Goal: Information Seeking & Learning: Check status

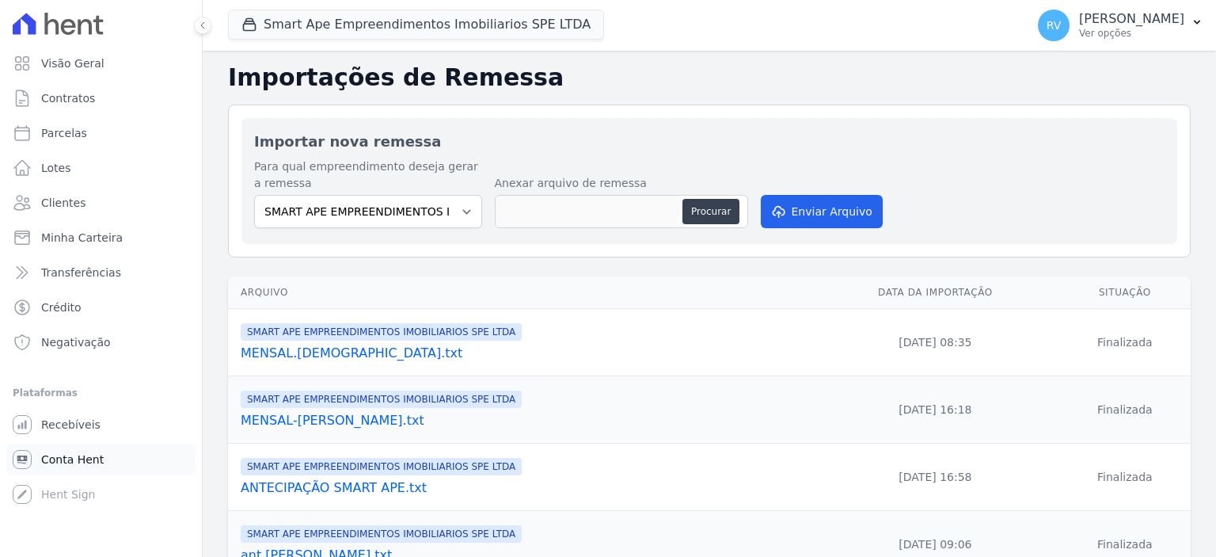
click at [72, 459] on span "Conta Hent" at bounding box center [72, 459] width 63 height 16
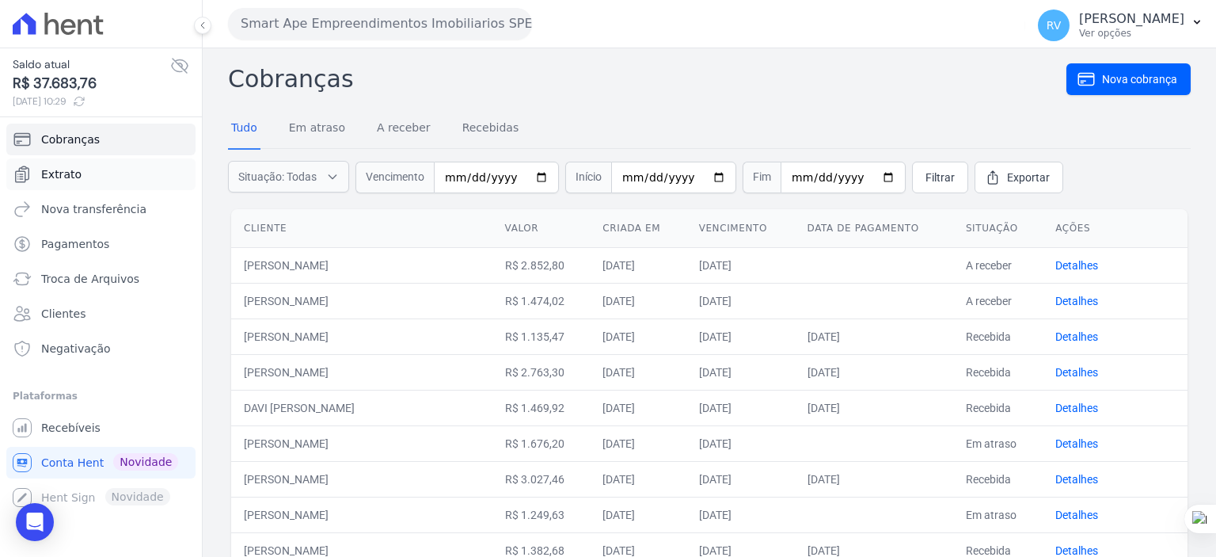
click at [82, 179] on link "Extrato" at bounding box center [100, 174] width 189 height 32
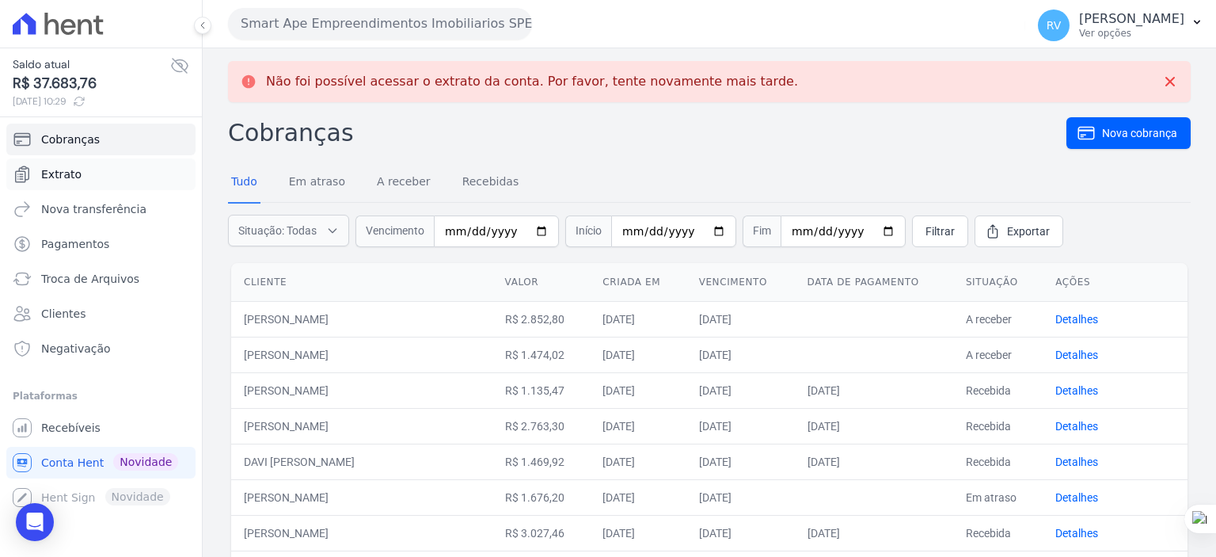
click at [90, 171] on link "Extrato" at bounding box center [100, 174] width 189 height 32
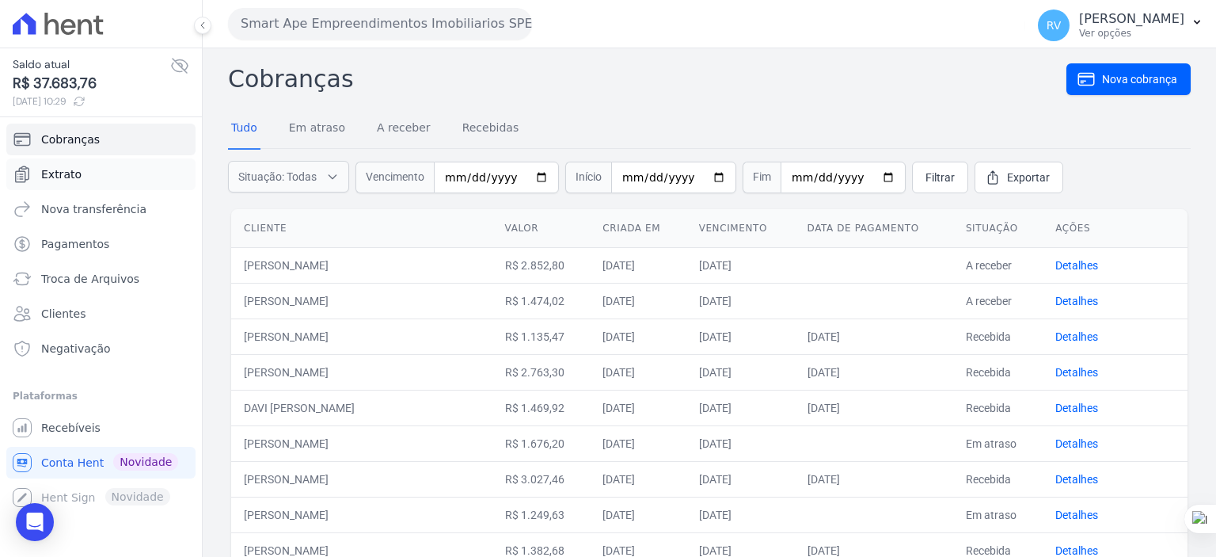
click at [67, 178] on span "Extrato" at bounding box center [61, 174] width 40 height 16
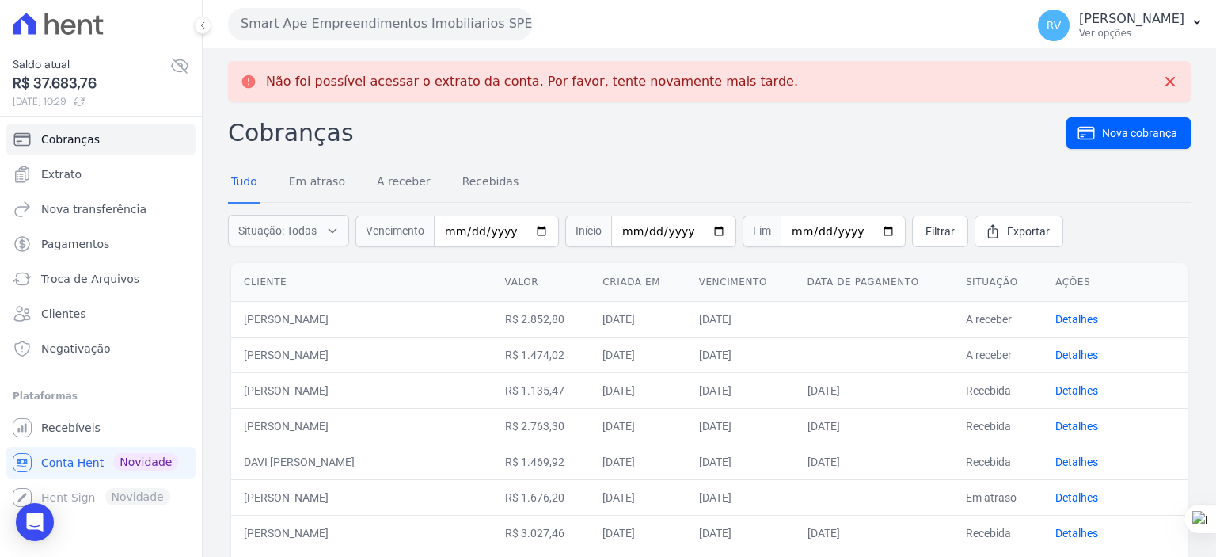
click at [656, 82] on p "Não foi possível acessar o extrato da conta. Por favor, tente novamente mais ta…" at bounding box center [532, 82] width 532 height 16
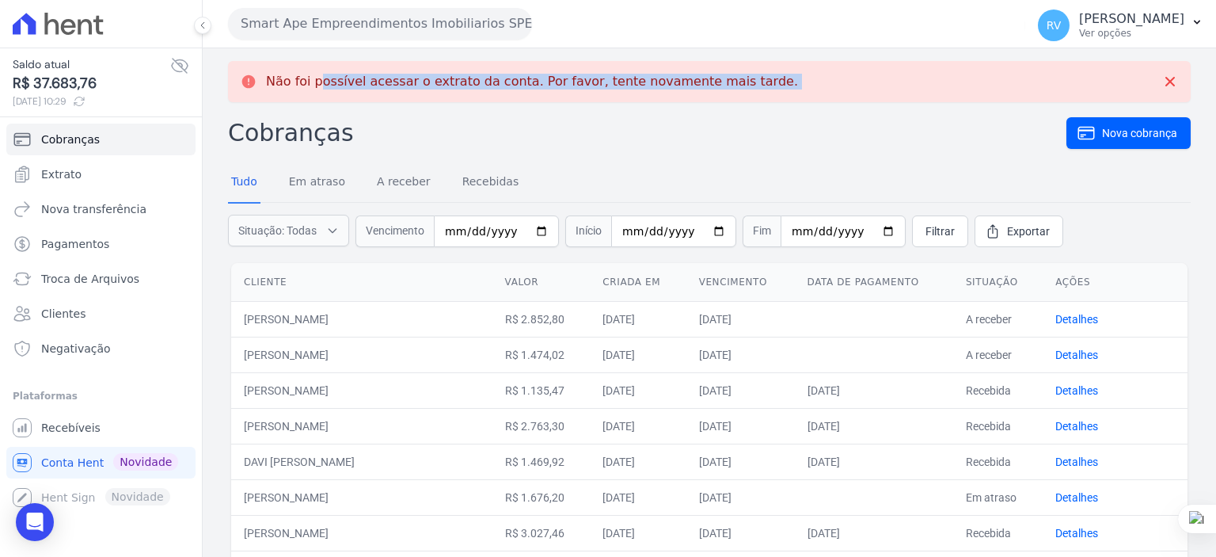
drag, startPoint x: 656, startPoint y: 82, endPoint x: 767, endPoint y: 75, distance: 111.1
click at [763, 75] on div "Não foi possível acessar o extrato da conta. Por favor, tente novamente mais ta…" at bounding box center [710, 82] width 938 height 16
click at [805, 85] on div "Não foi possível acessar o extrato da conta. Por favor, tente novamente mais ta…" at bounding box center [710, 82] width 938 height 16
click at [1163, 84] on icon at bounding box center [1171, 82] width 16 height 16
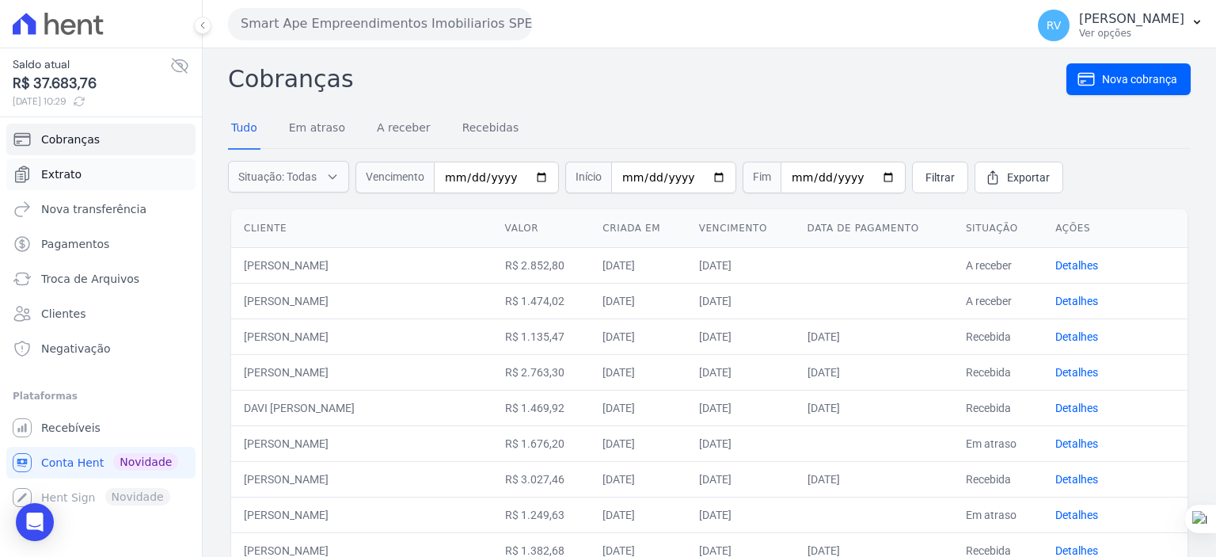
click at [94, 179] on link "Extrato" at bounding box center [100, 174] width 189 height 32
click at [59, 167] on span "Extrato" at bounding box center [61, 174] width 40 height 16
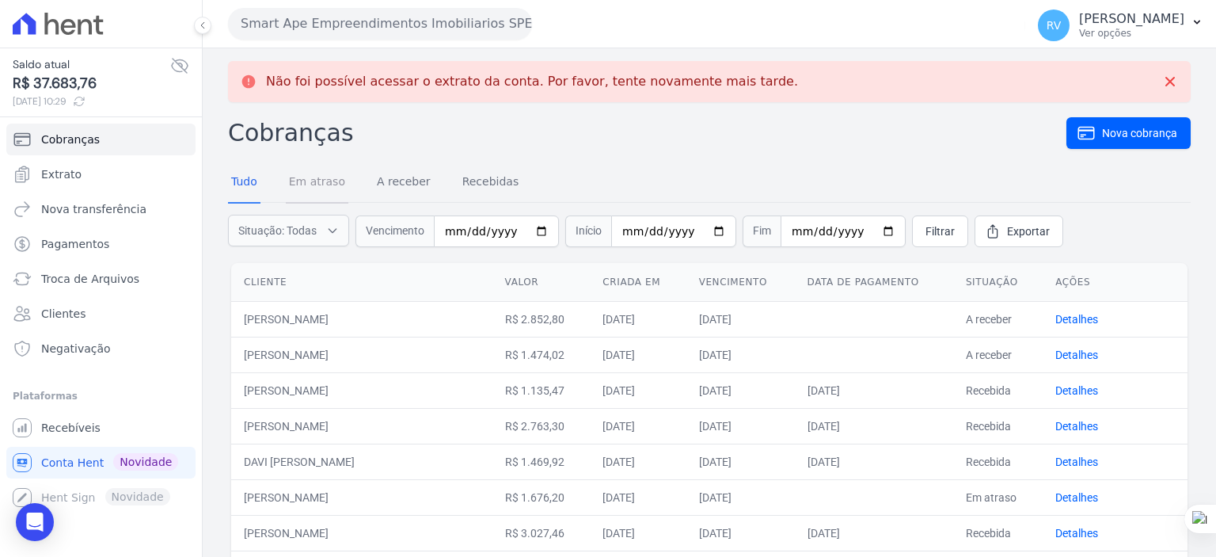
click at [304, 185] on link "Em atraso" at bounding box center [317, 182] width 63 height 41
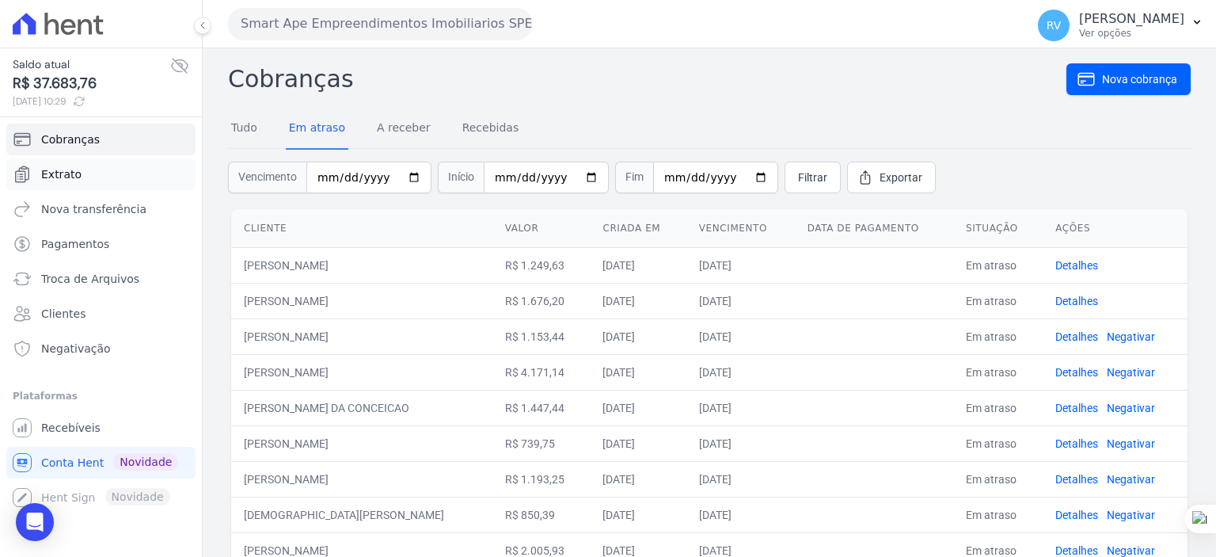
click at [69, 166] on span "Extrato" at bounding box center [61, 174] width 40 height 16
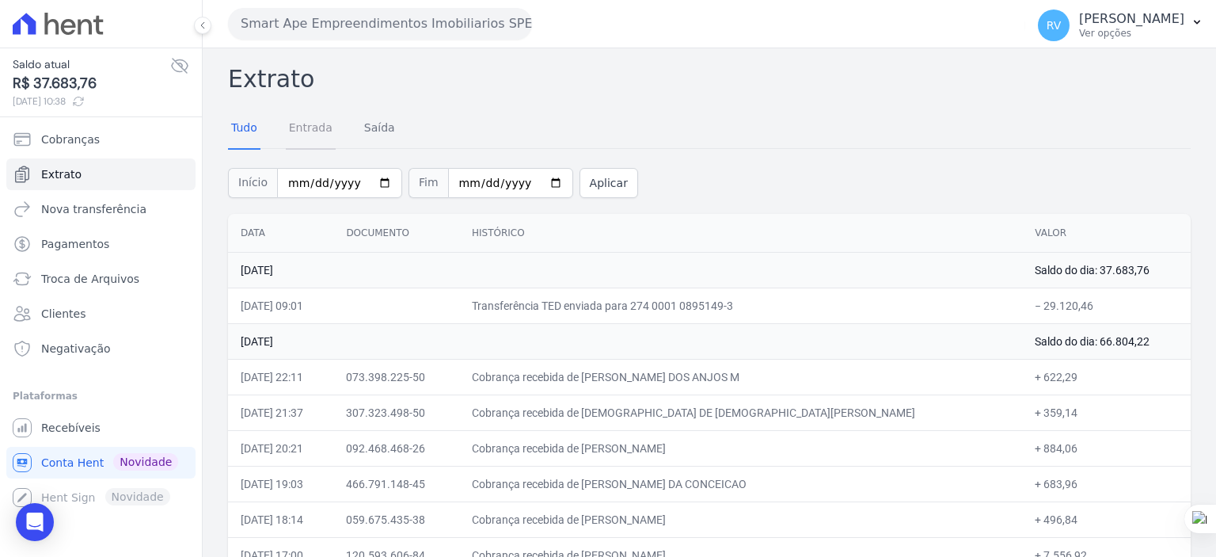
click at [306, 129] on link "Entrada" at bounding box center [311, 128] width 50 height 41
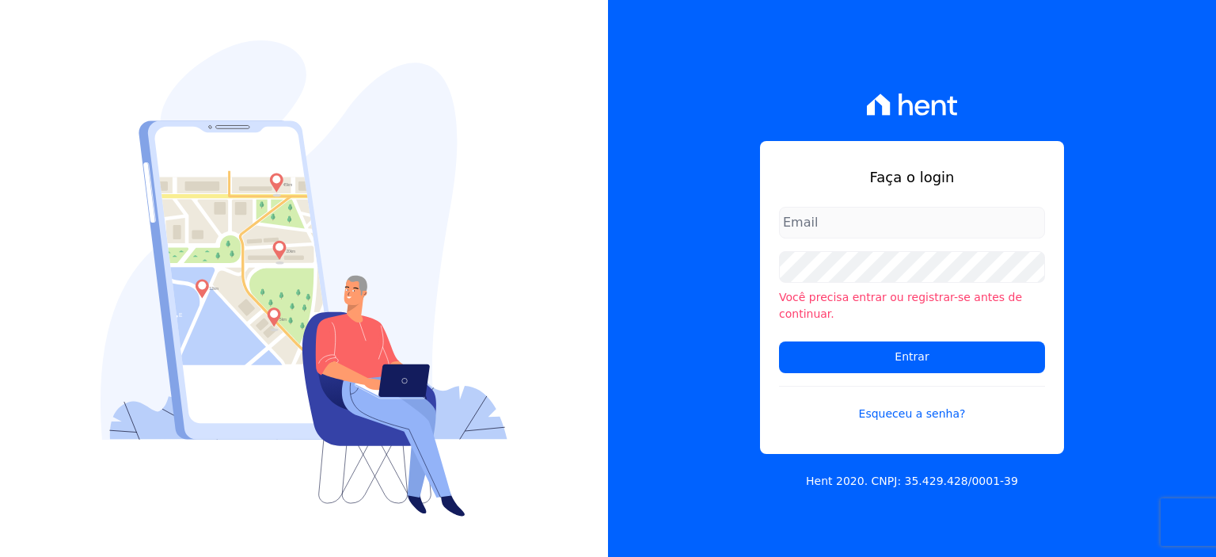
type input "rodrigo.villalva@grupozarin.com.br"
click at [857, 230] on input "rodrigo.villalva@grupozarin.com.br" at bounding box center [912, 223] width 266 height 32
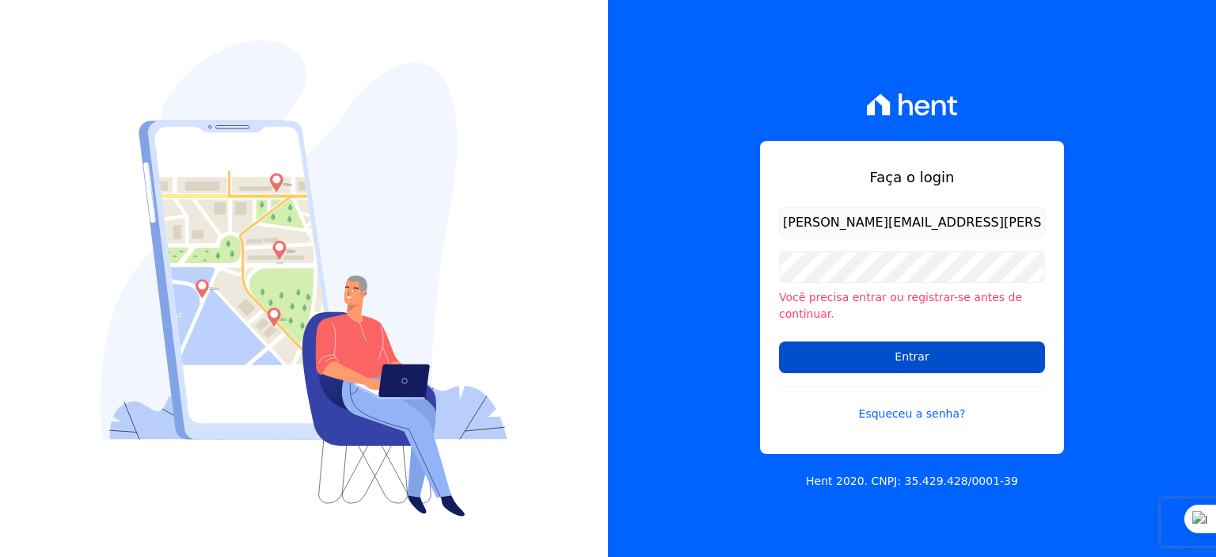
click at [916, 350] on input "Entrar" at bounding box center [912, 357] width 266 height 32
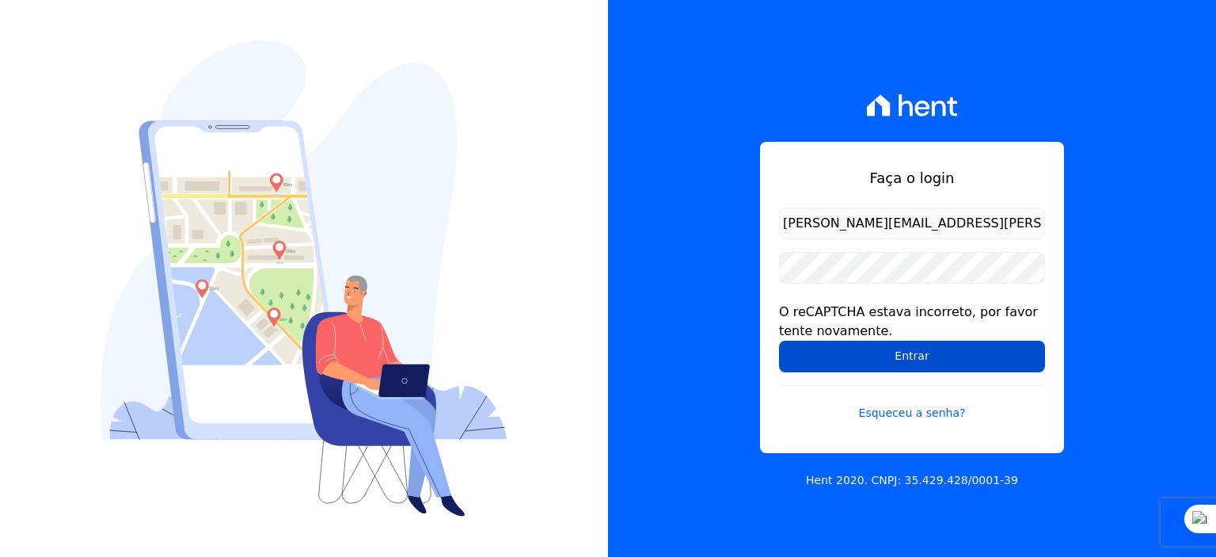
click at [915, 356] on input "Entrar" at bounding box center [912, 357] width 266 height 32
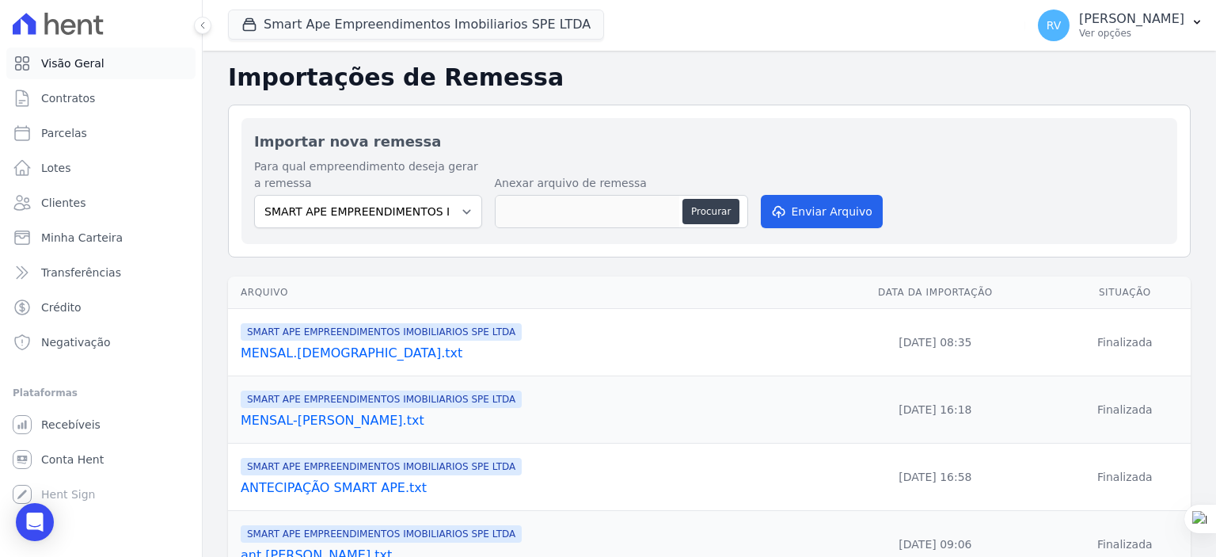
click at [86, 61] on span "Visão Geral" at bounding box center [72, 63] width 63 height 16
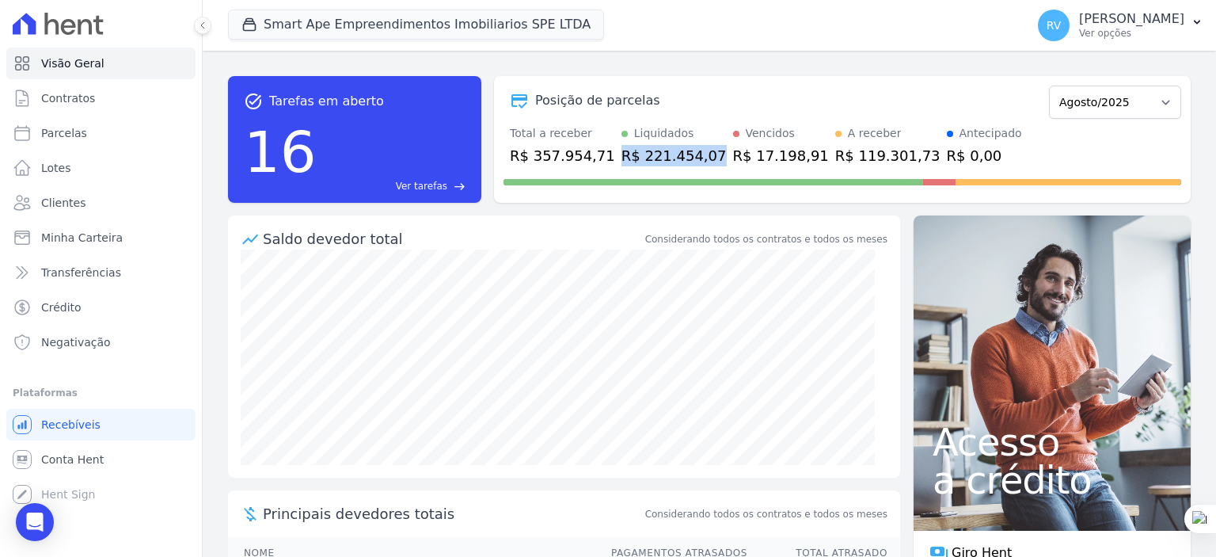
drag, startPoint x: 602, startPoint y: 158, endPoint x: 691, endPoint y: 161, distance: 88.8
click at [691, 161] on div "Total a receber R$ 357.954,71 Liquidados R$ 221.454,07 Vencidos R$ 17.198,91 A …" at bounding box center [843, 145] width 678 height 41
click at [65, 459] on span "Conta Hent" at bounding box center [72, 459] width 63 height 16
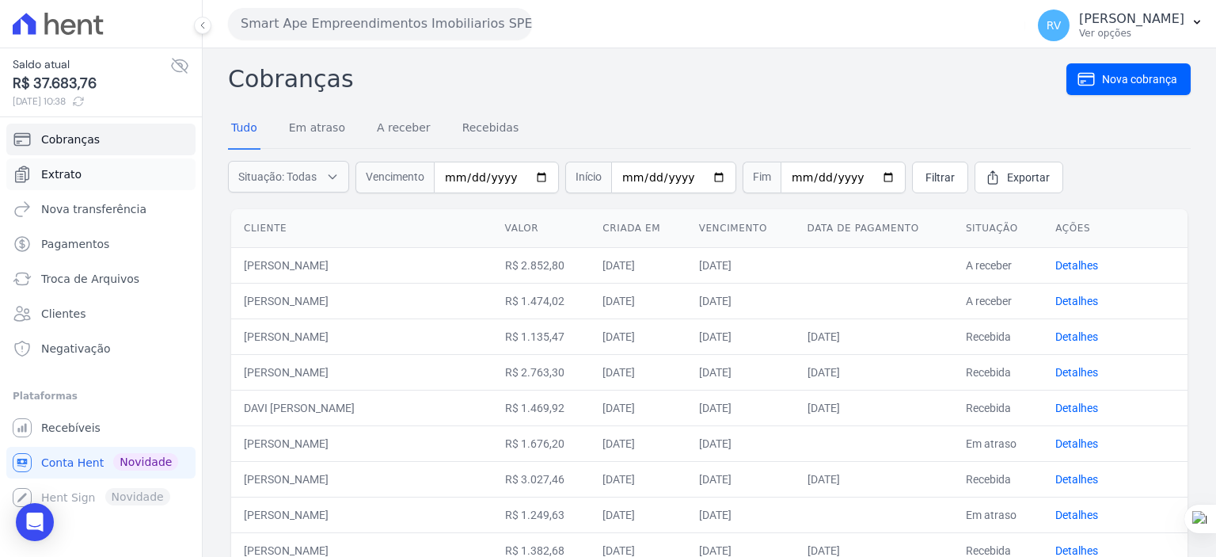
click at [54, 170] on span "Extrato" at bounding box center [61, 174] width 40 height 16
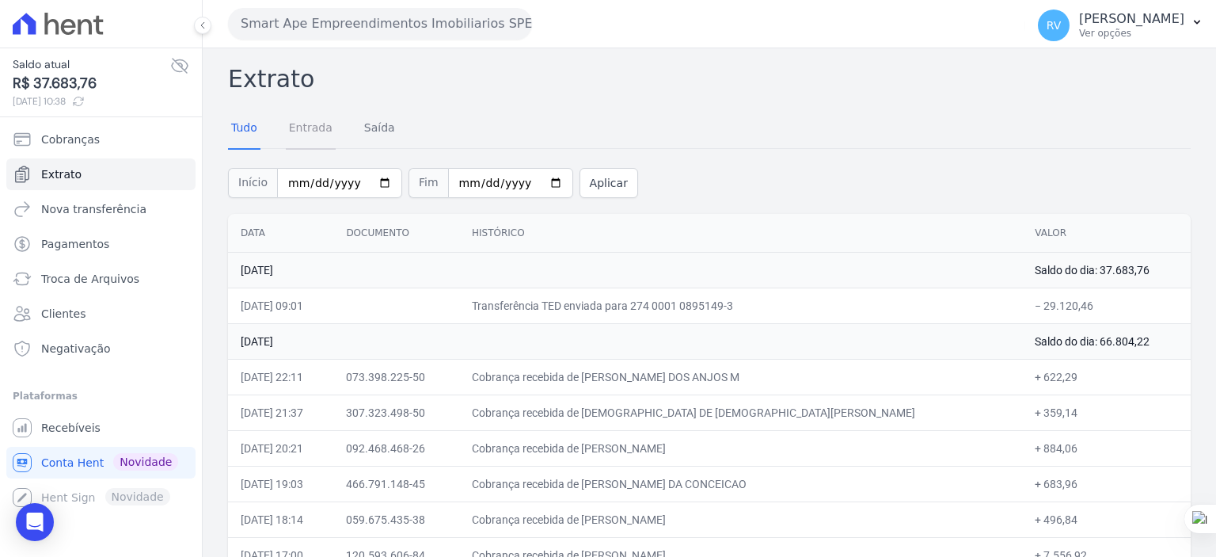
click at [307, 126] on link "Entrada" at bounding box center [311, 128] width 50 height 41
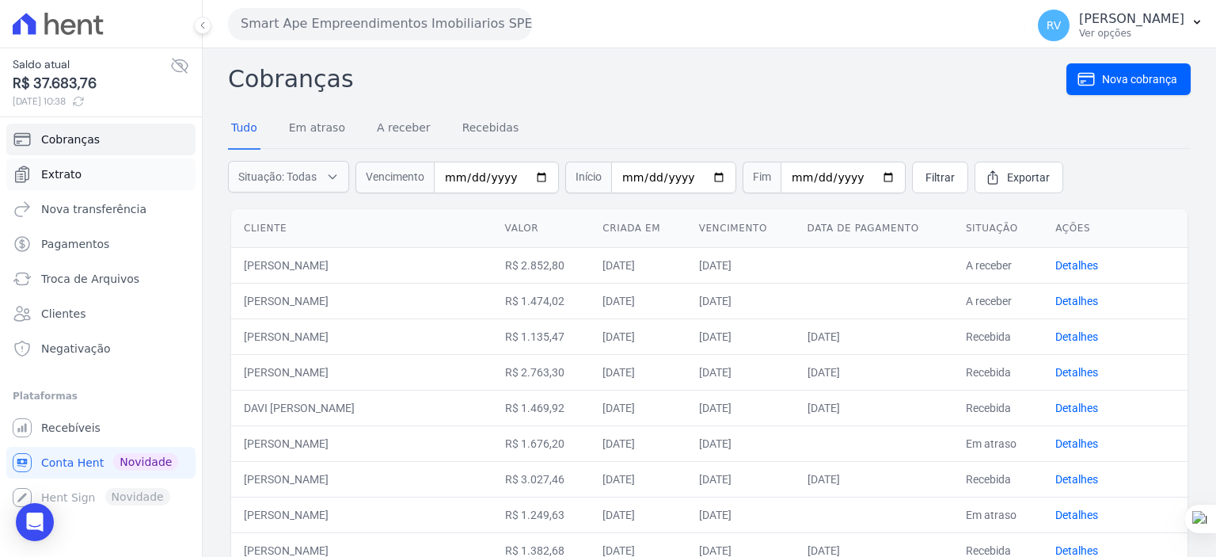
click at [69, 178] on span "Extrato" at bounding box center [61, 174] width 40 height 16
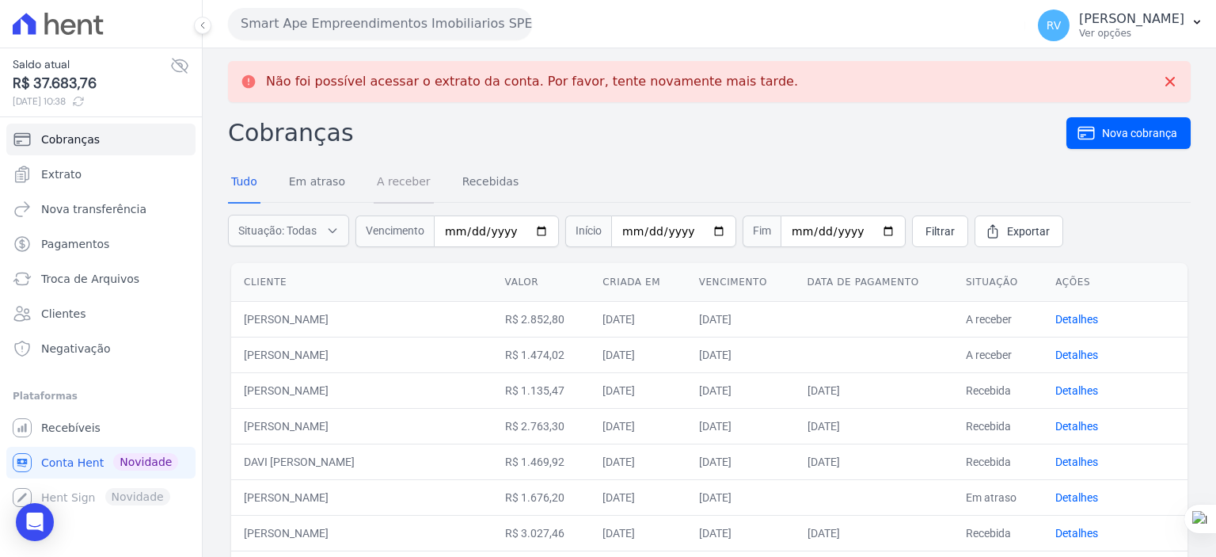
click at [390, 176] on link "A receber" at bounding box center [404, 182] width 60 height 41
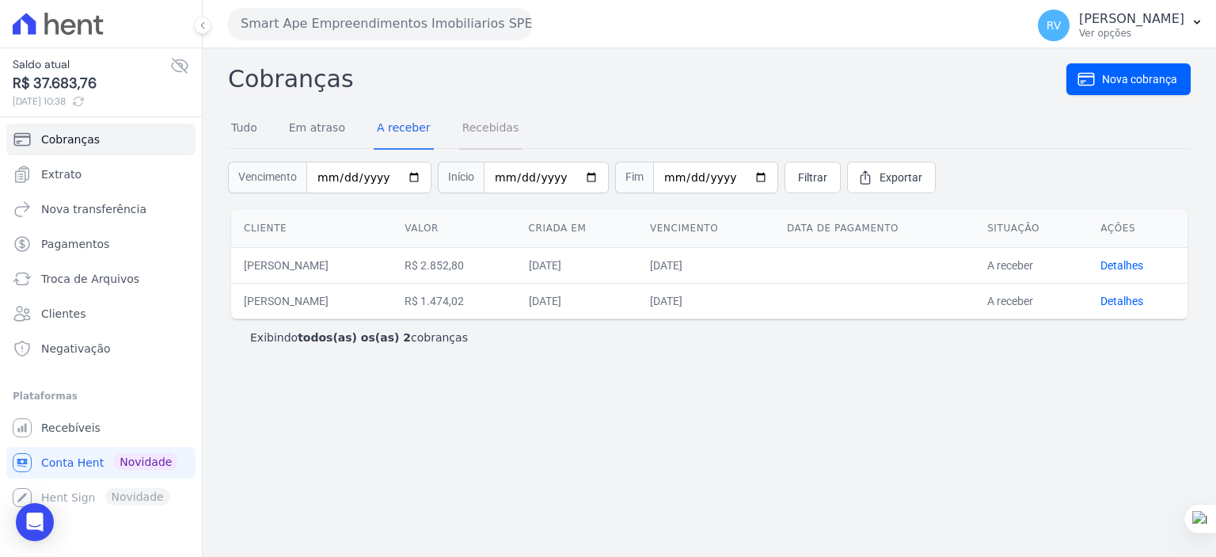
click at [486, 139] on link "Recebidas" at bounding box center [490, 128] width 63 height 41
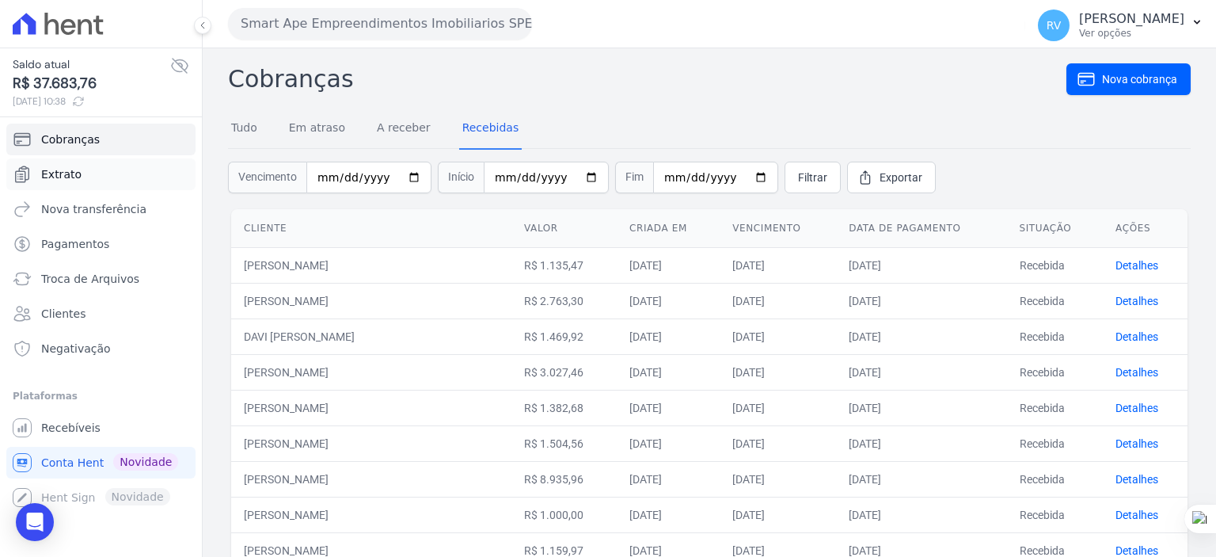
click at [52, 173] on span "Extrato" at bounding box center [61, 174] width 40 height 16
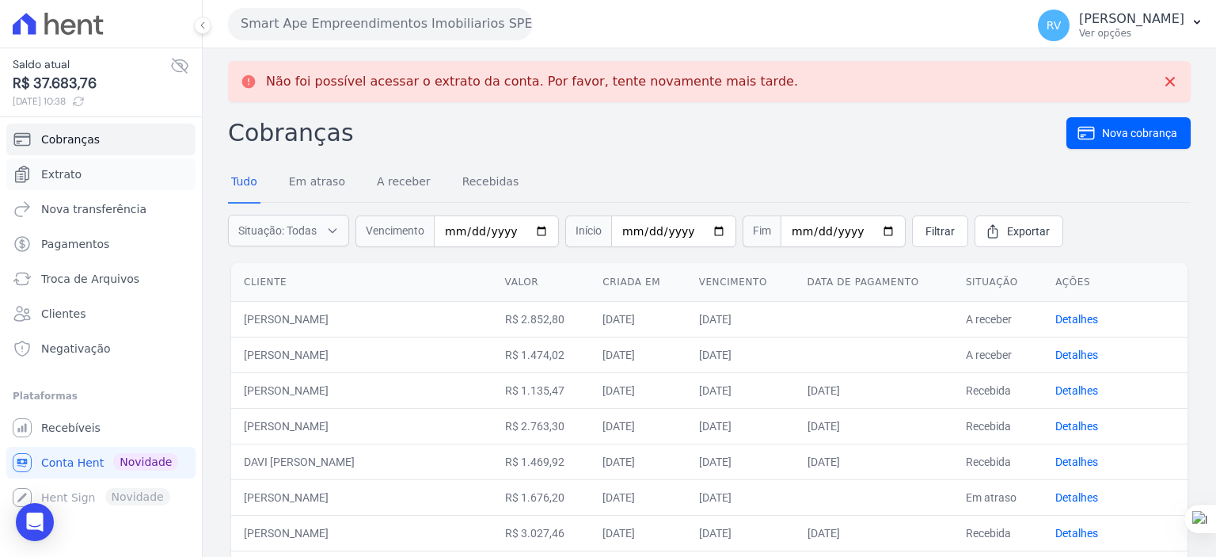
click at [52, 173] on span "Extrato" at bounding box center [61, 174] width 40 height 16
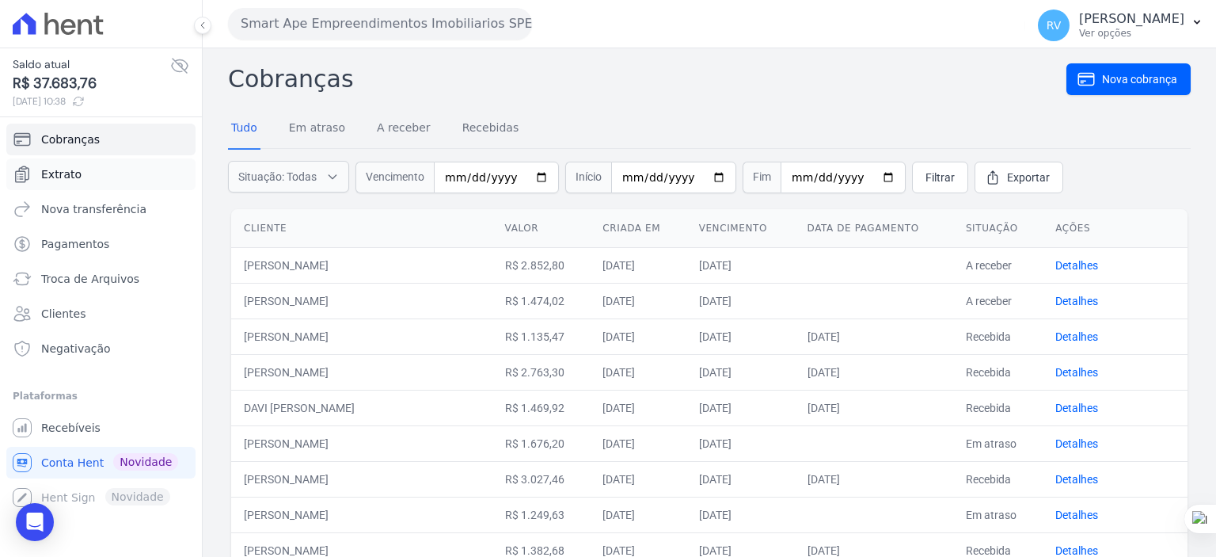
click at [117, 174] on link "Extrato" at bounding box center [100, 174] width 189 height 32
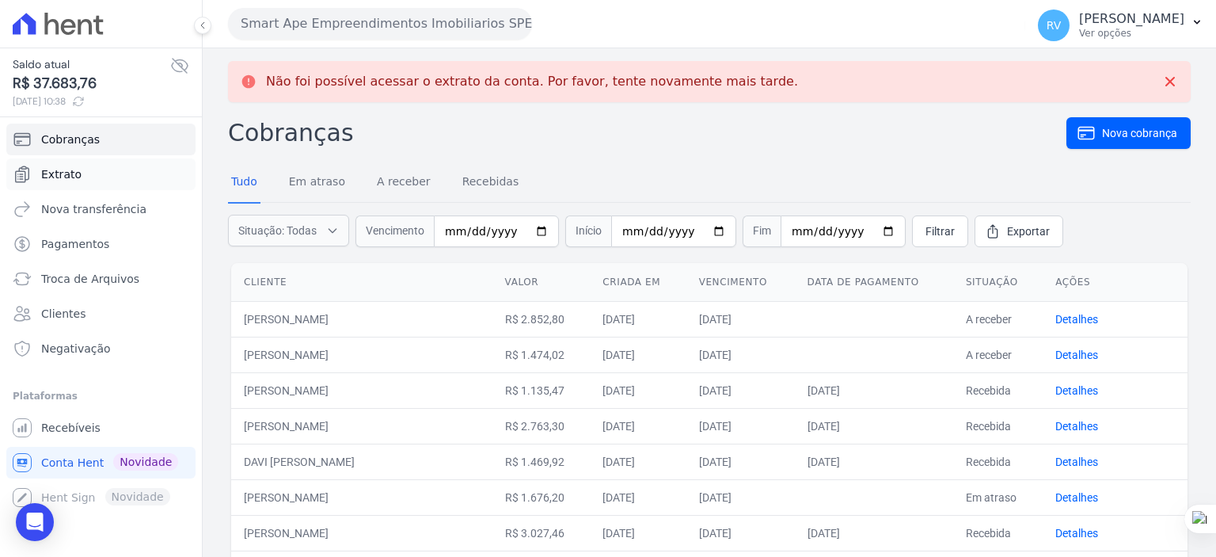
click at [105, 178] on link "Extrato" at bounding box center [100, 174] width 189 height 32
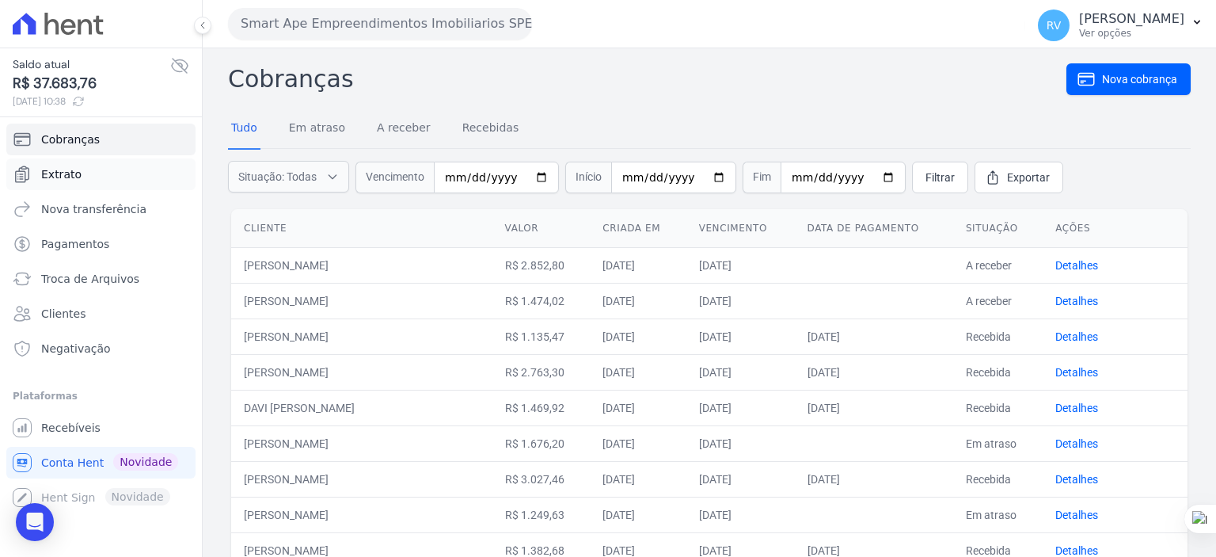
click at [128, 181] on link "Extrato" at bounding box center [100, 174] width 189 height 32
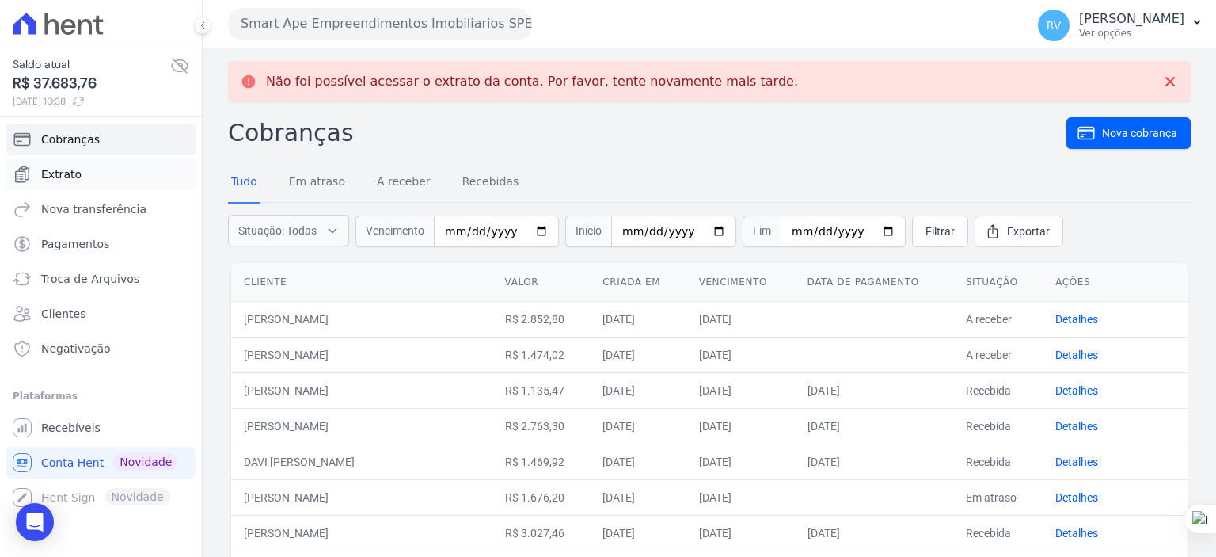
click at [86, 170] on link "Extrato" at bounding box center [100, 174] width 189 height 32
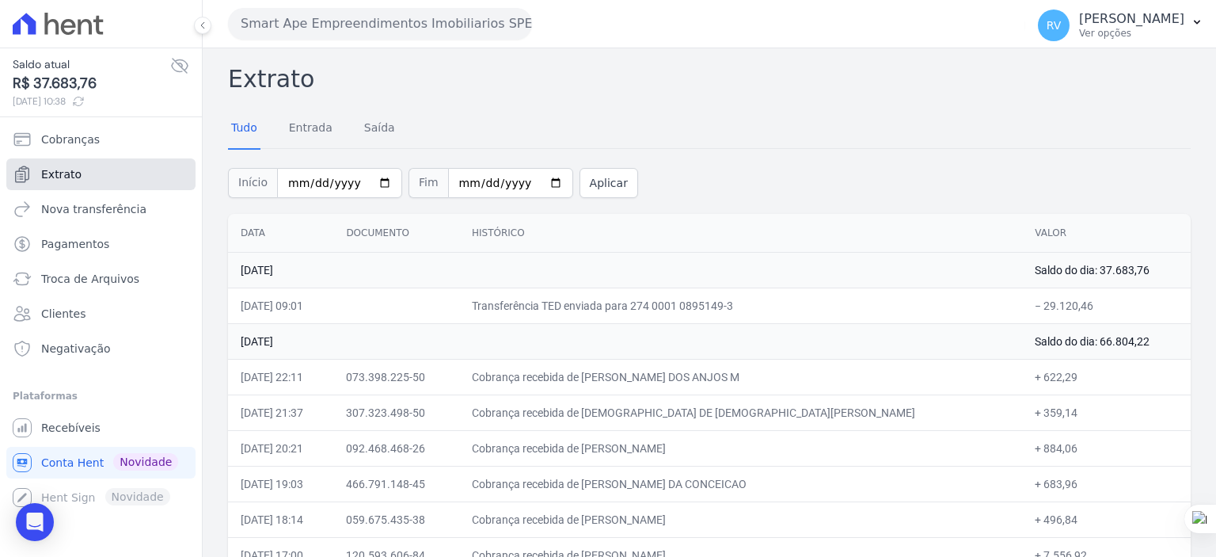
click at [55, 177] on span "Extrato" at bounding box center [61, 174] width 40 height 16
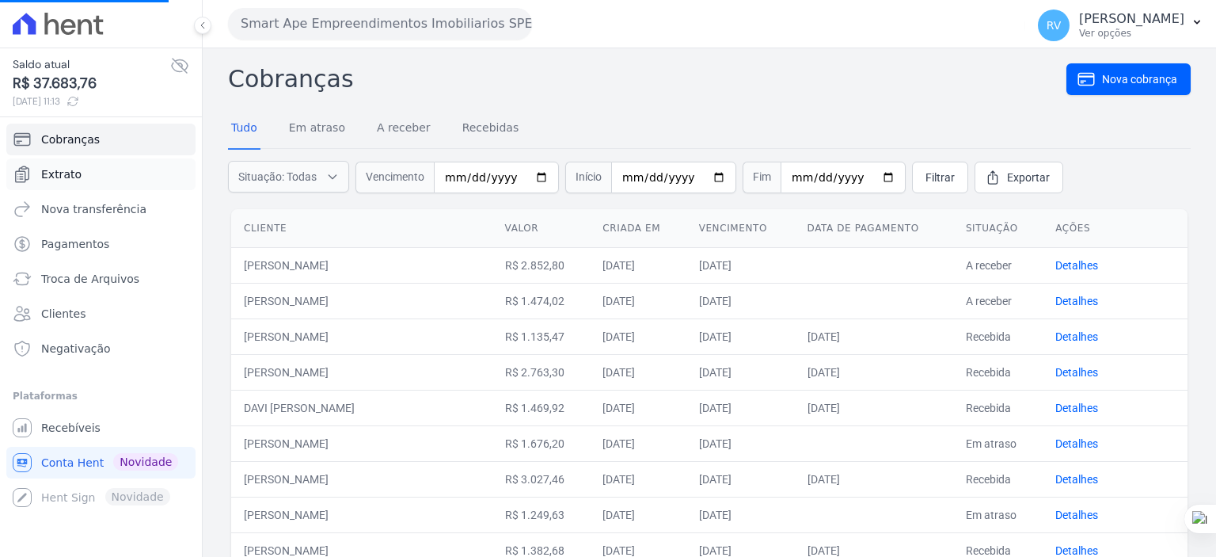
click at [87, 172] on link "Extrato" at bounding box center [100, 174] width 189 height 32
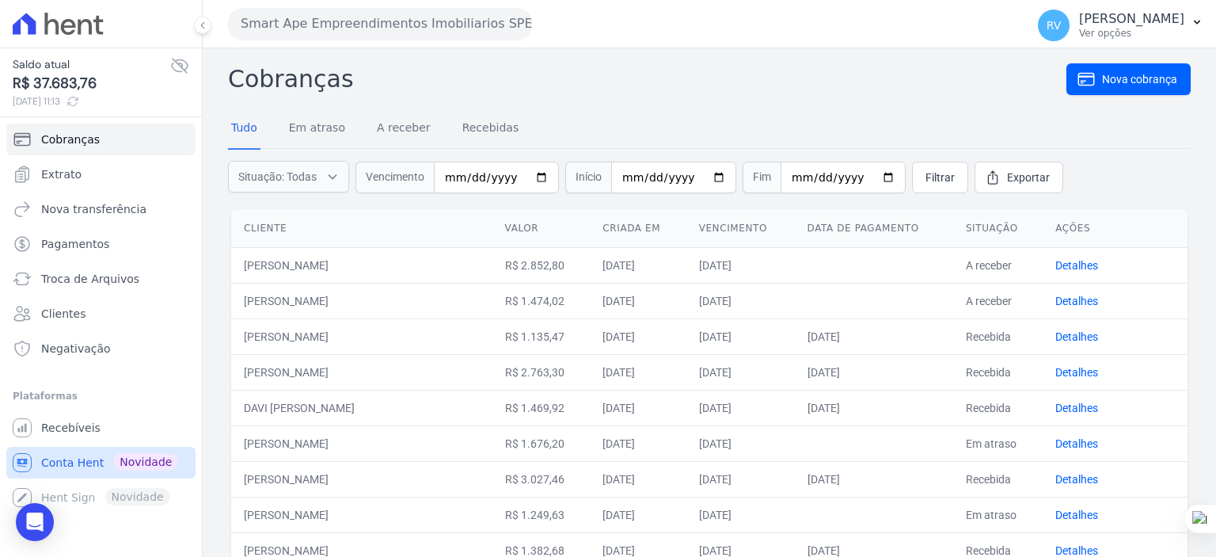
click at [71, 465] on span "Conta Hent" at bounding box center [72, 463] width 63 height 16
click at [84, 180] on link "Extrato" at bounding box center [100, 174] width 189 height 32
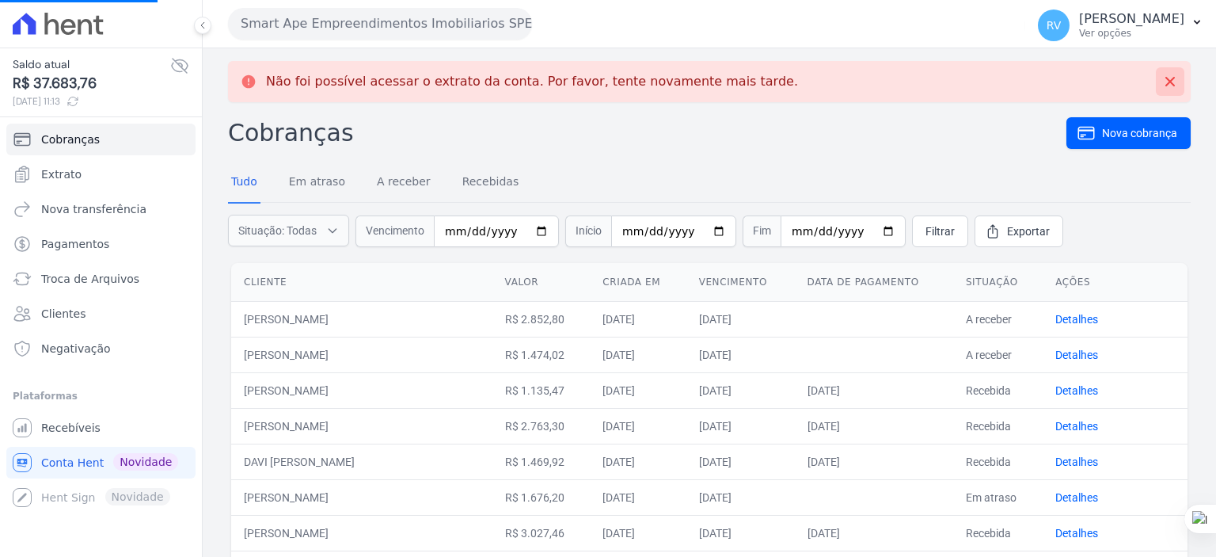
click at [1163, 78] on icon at bounding box center [1171, 82] width 16 height 16
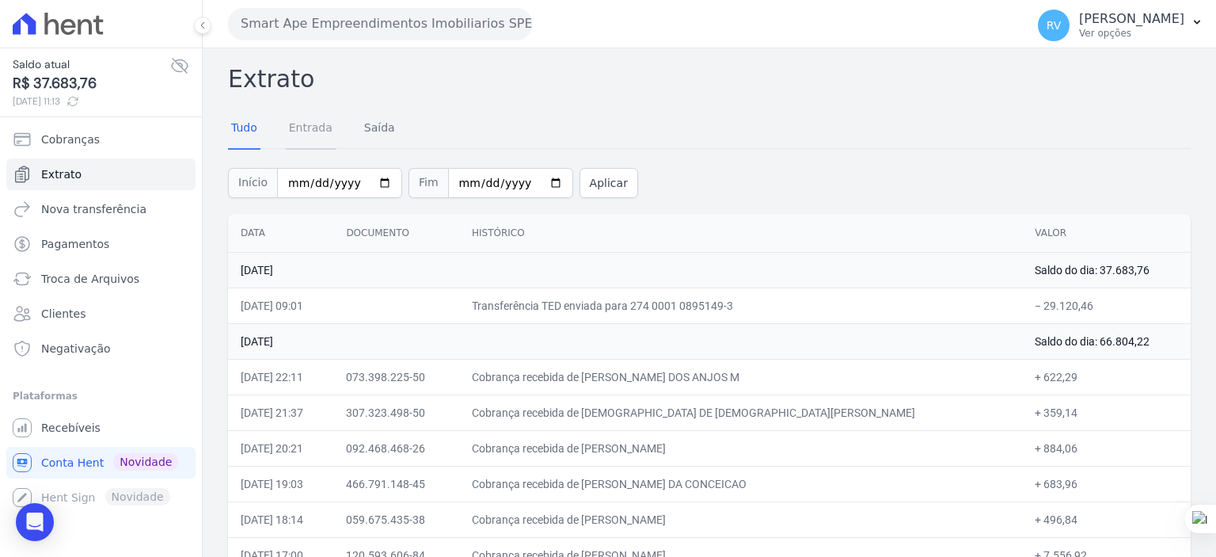
click at [312, 109] on link "Entrada" at bounding box center [311, 128] width 50 height 41
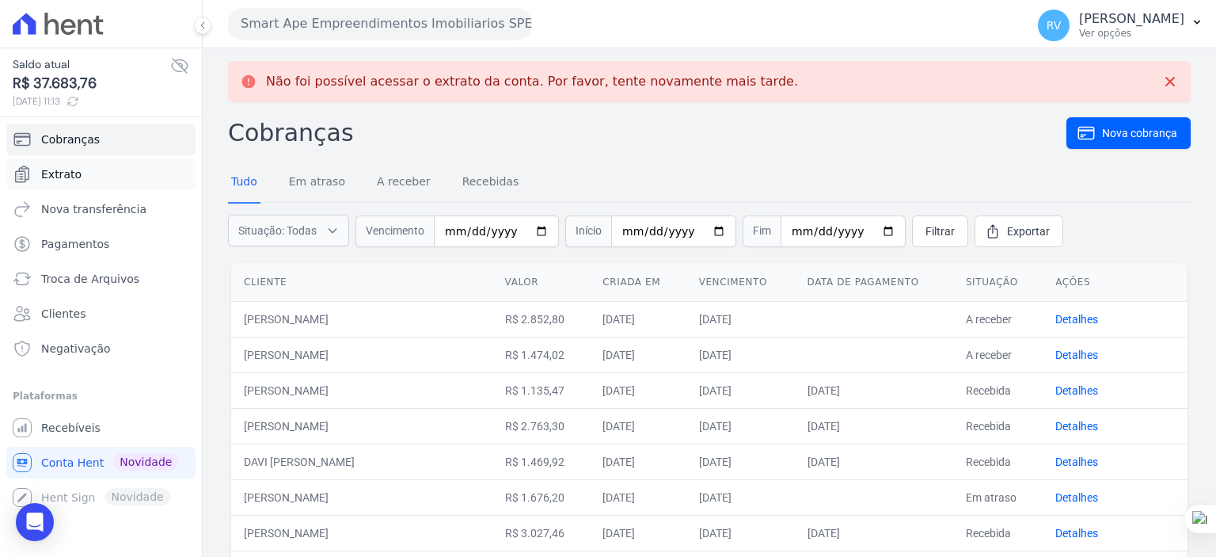
click at [73, 174] on span "Extrato" at bounding box center [61, 174] width 40 height 16
click at [329, 181] on link "Em atraso" at bounding box center [317, 182] width 63 height 41
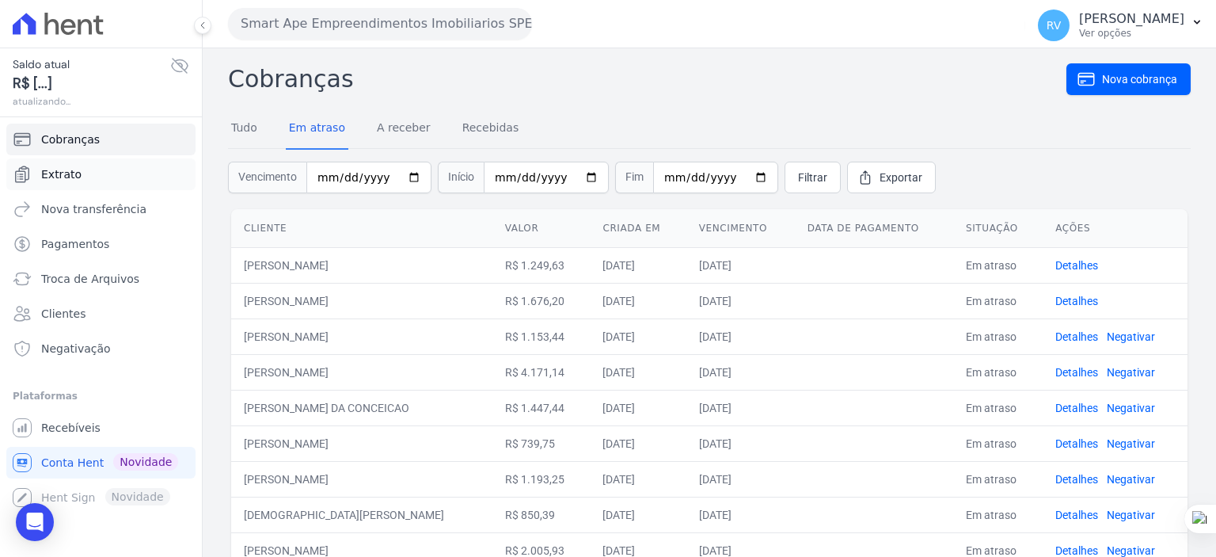
click at [67, 164] on link "Extrato" at bounding box center [100, 174] width 189 height 32
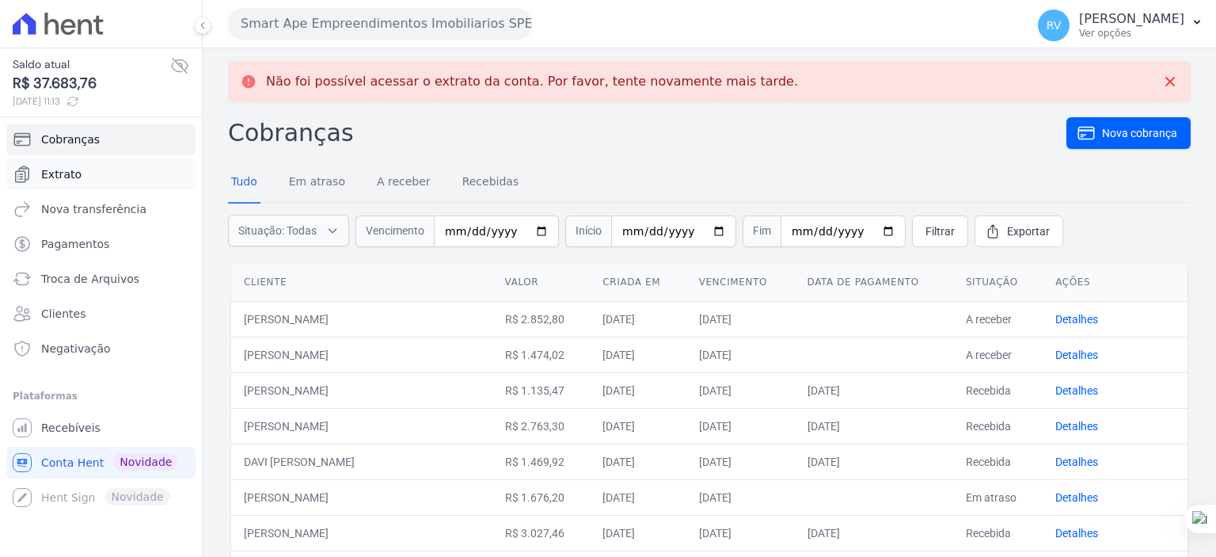
click at [67, 171] on span "Extrato" at bounding box center [61, 174] width 40 height 16
click at [95, 457] on span "Conta Hent" at bounding box center [72, 463] width 63 height 16
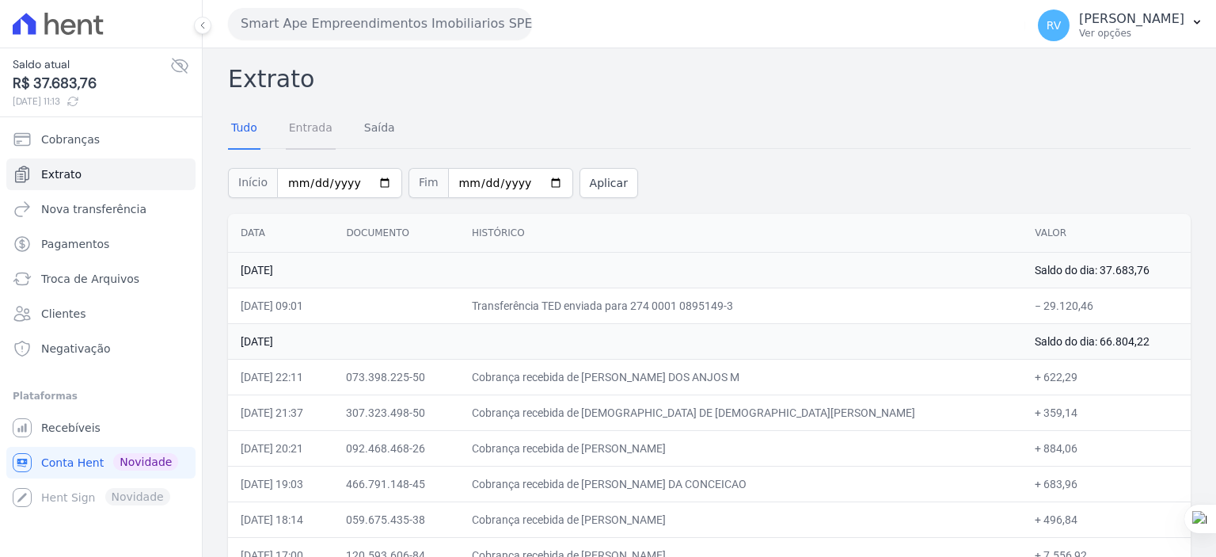
click at [307, 117] on link "Entrada" at bounding box center [311, 128] width 50 height 41
